Goal: Task Accomplishment & Management: Complete application form

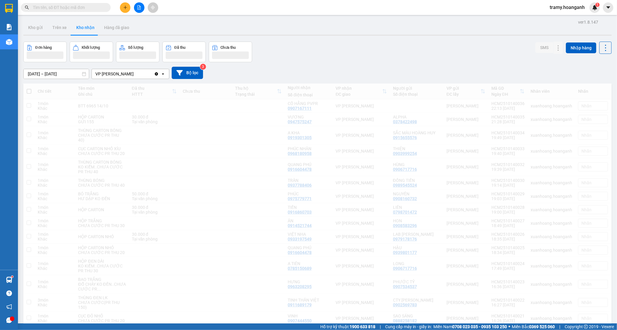
click at [84, 7] on input "text" at bounding box center [68, 7] width 71 height 7
drag, startPoint x: 84, startPoint y: 7, endPoint x: 84, endPoint y: 0, distance: 7.2
click at [84, 0] on div "Kết quả tìm kiếm ( 0 ) Bộ lọc No Data tramy.hoanganh 1" at bounding box center [308, 7] width 617 height 15
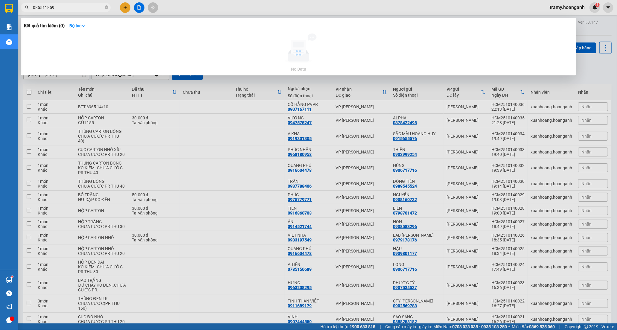
type input "0855118594"
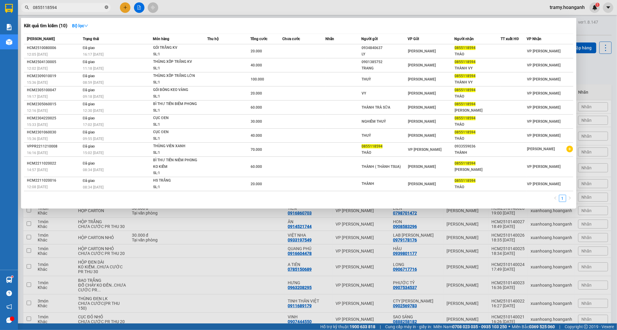
click at [106, 7] on icon "close-circle" at bounding box center [107, 7] width 4 height 4
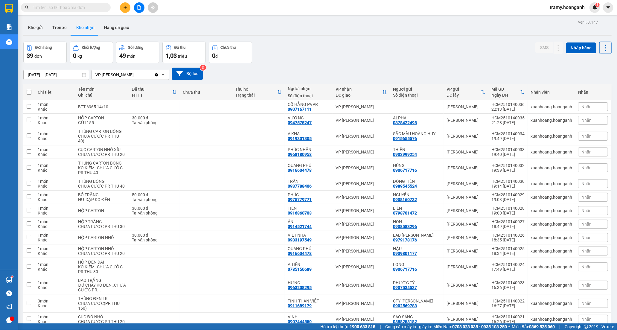
click at [86, 9] on input "text" at bounding box center [68, 7] width 71 height 7
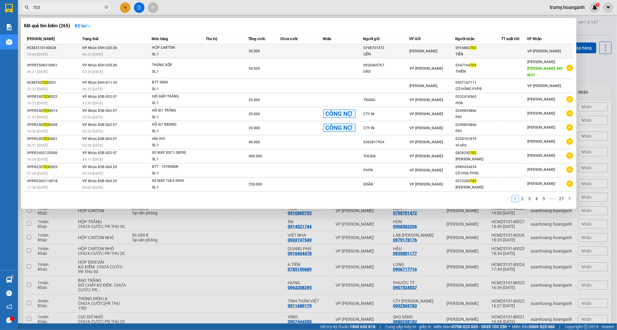
type input "703"
click at [325, 49] on td at bounding box center [343, 51] width 40 height 14
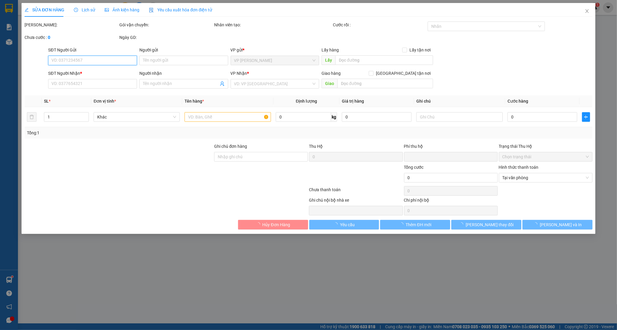
type input "0798701472"
type input "LIÊN"
type input "0916860703"
type input "TIẾN"
type input "ca 1 26/8"
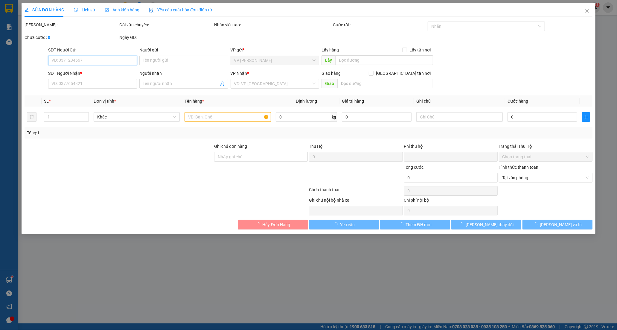
type input "0"
type input "30.000"
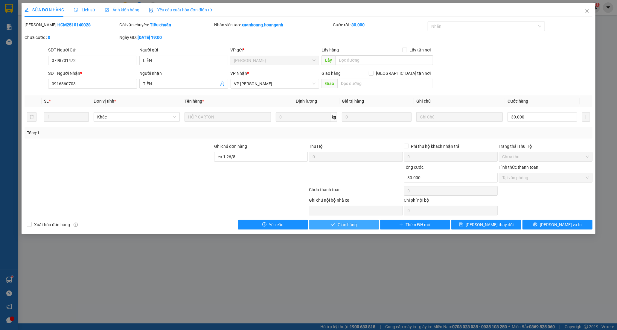
click at [349, 225] on span "Giao hàng" at bounding box center [347, 224] width 19 height 7
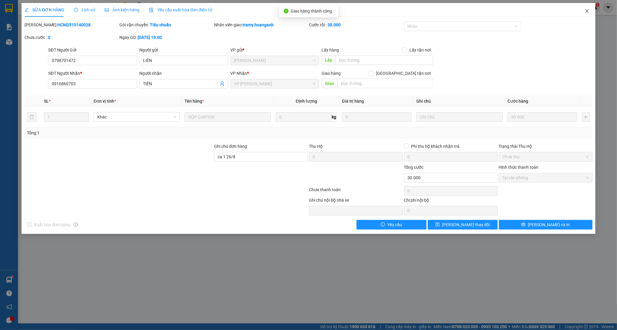
click at [587, 12] on icon "close" at bounding box center [586, 11] width 3 height 4
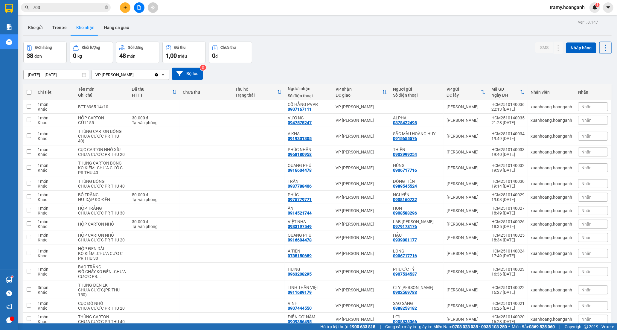
drag, startPoint x: 93, startPoint y: 6, endPoint x: 109, endPoint y: 8, distance: 16.2
click at [93, 7] on input "703" at bounding box center [68, 7] width 71 height 7
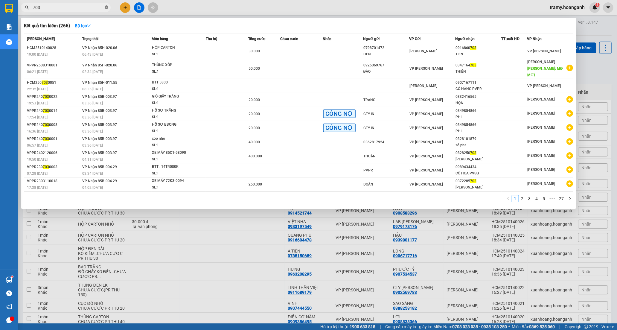
click at [106, 6] on icon "close-circle" at bounding box center [107, 7] width 4 height 4
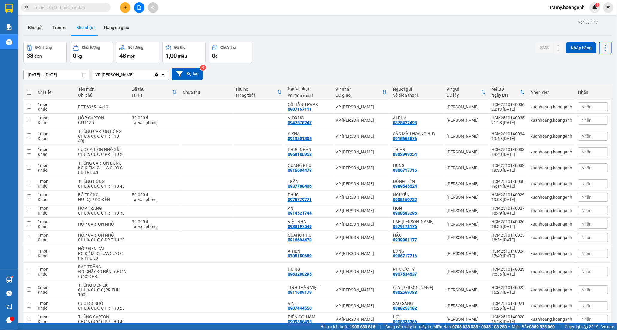
drag, startPoint x: 79, startPoint y: 5, endPoint x: 76, endPoint y: 3, distance: 3.4
click at [76, 3] on span at bounding box center [66, 7] width 90 height 9
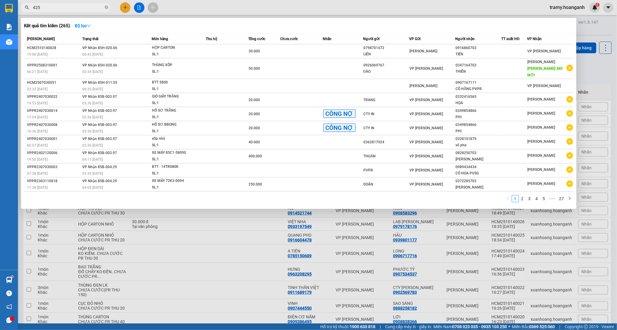
type input "425"
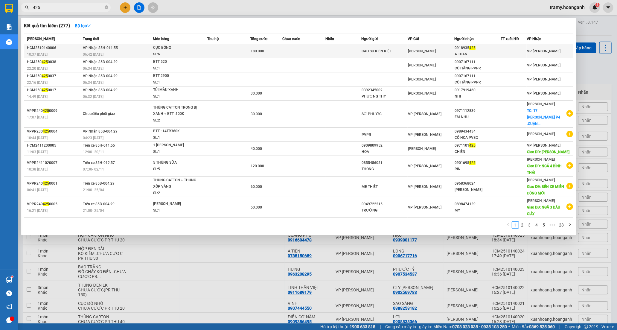
click at [271, 50] on div "180.000" at bounding box center [267, 51] width 32 height 7
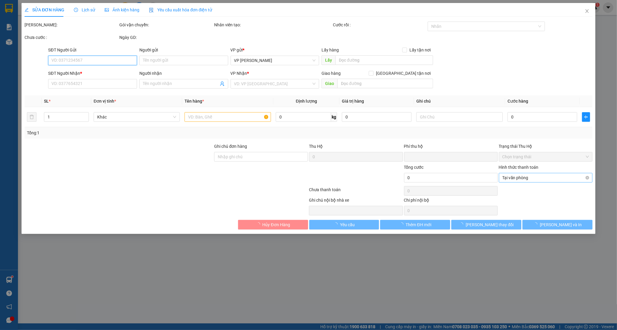
type input "CAO SU KIÊN KIỆT"
type input "0918935425"
type input "A TUÂN"
type input "0"
type input "180.000"
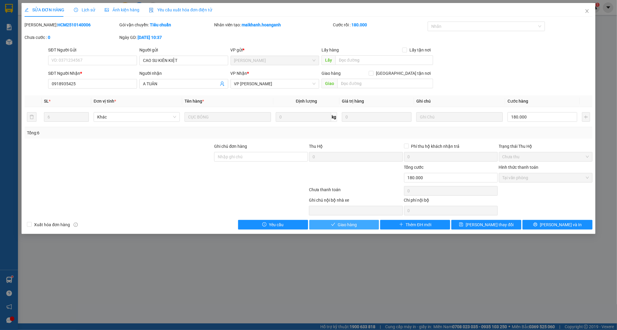
click at [336, 227] on button "Giao hàng" at bounding box center [344, 225] width 70 height 10
